Goal: Check status: Check status

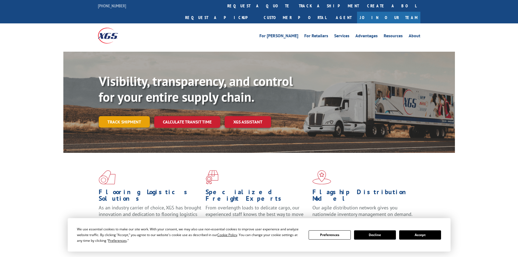
click at [129, 116] on link "Track shipment" at bounding box center [124, 121] width 51 height 11
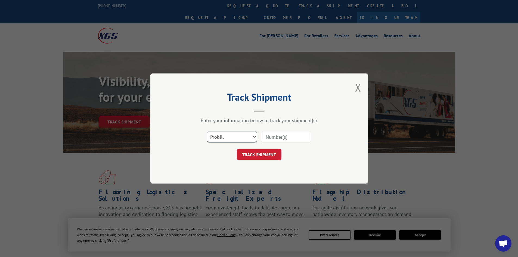
click at [222, 136] on select "Select category... Probill BOL PO" at bounding box center [232, 136] width 50 height 11
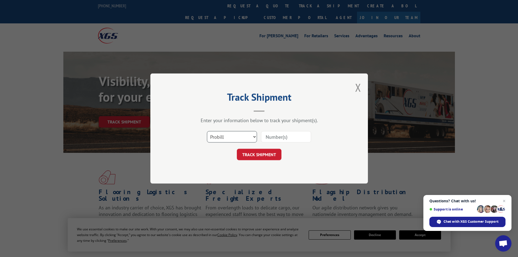
select select "po"
click at [207, 131] on select "Select category... Probill BOL PO" at bounding box center [232, 136] width 50 height 11
click at [271, 134] on input at bounding box center [286, 136] width 50 height 11
paste input "19514424"
type input "19514424"
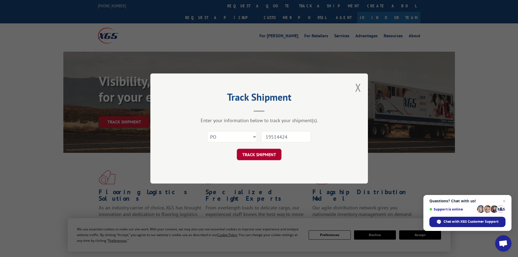
click at [263, 154] on button "TRACK SHIPMENT" at bounding box center [259, 154] width 45 height 11
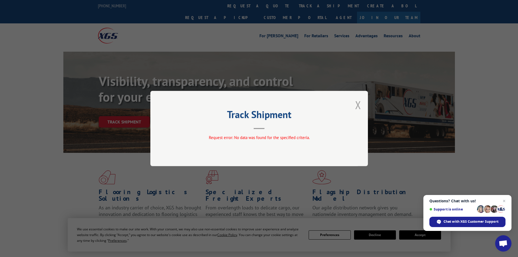
click at [358, 104] on button "Close modal" at bounding box center [358, 105] width 6 height 14
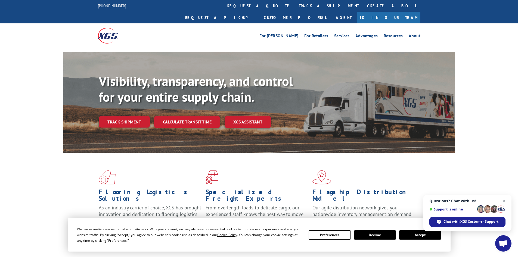
click at [118, 116] on link "Track shipment" at bounding box center [124, 121] width 51 height 11
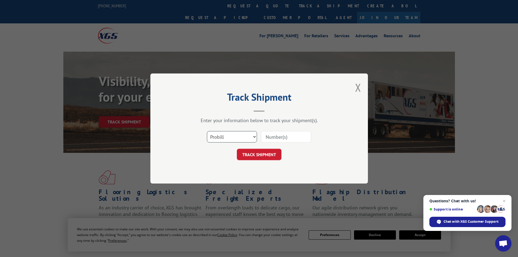
click at [224, 138] on select "Select category... Probill BOL PO" at bounding box center [232, 136] width 50 height 11
select select "bol"
click at [207, 131] on select "Select category... Probill BOL PO" at bounding box center [232, 136] width 50 height 11
click at [278, 136] on input at bounding box center [286, 136] width 50 height 11
paste input "- 7039072 PRO# - 17477003"
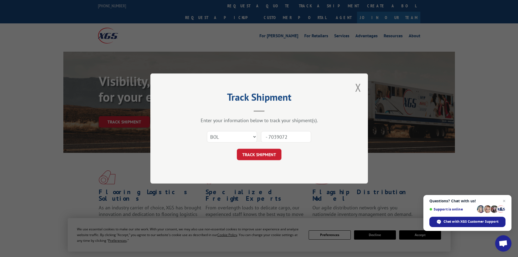
click at [267, 137] on input "- 7039072" at bounding box center [286, 136] width 50 height 11
type input "7039072"
click at [306, 141] on input "7039072" at bounding box center [286, 136] width 50 height 11
click button "TRACK SHIPMENT" at bounding box center [259, 154] width 45 height 11
